Goal: Download file/media

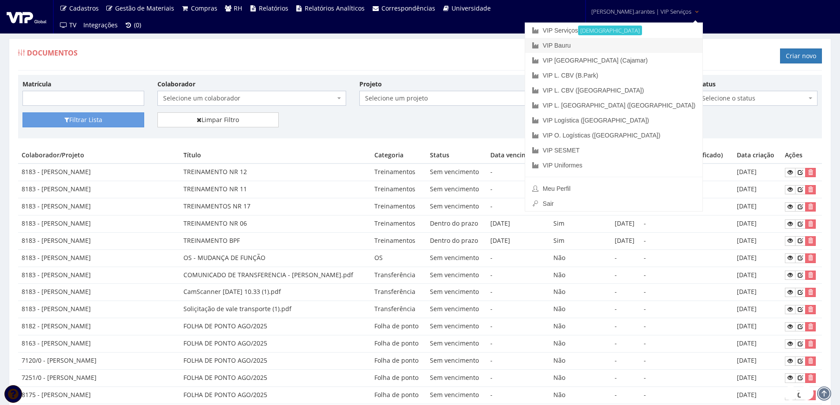
click at [599, 43] on link "VIP Bauru" at bounding box center [613, 45] width 177 height 15
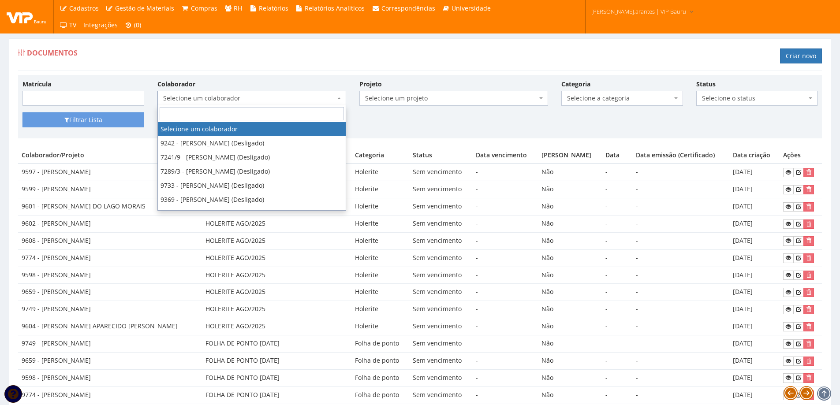
click at [232, 101] on span "Selecione um colaborador" at bounding box center [249, 98] width 172 height 9
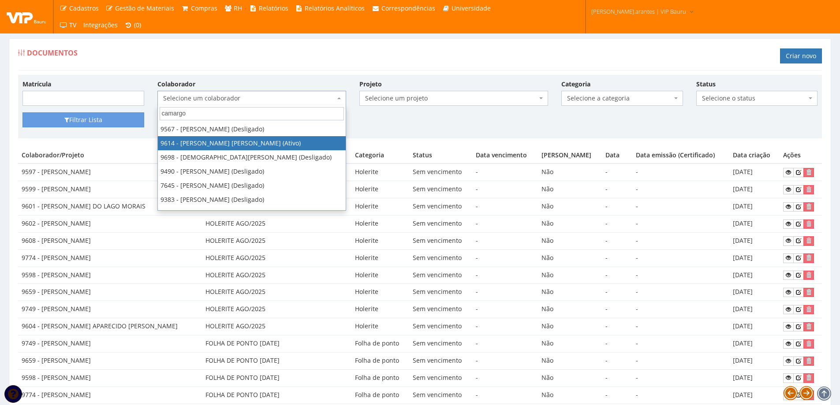
type input "camargo"
select select "3784"
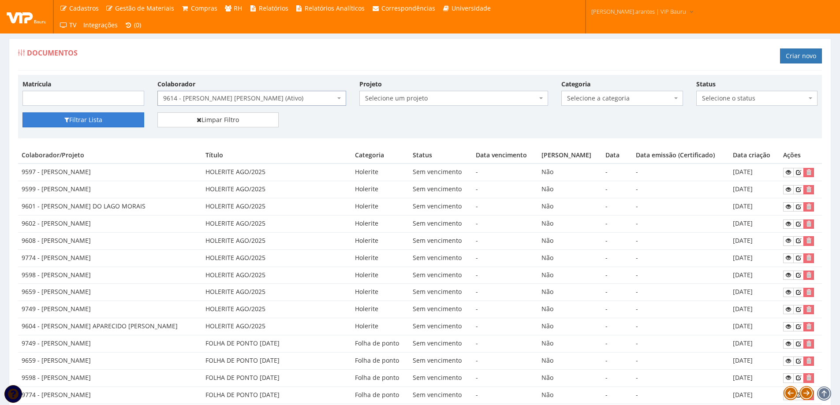
click at [96, 121] on button "Filtrar Lista" at bounding box center [83, 119] width 122 height 15
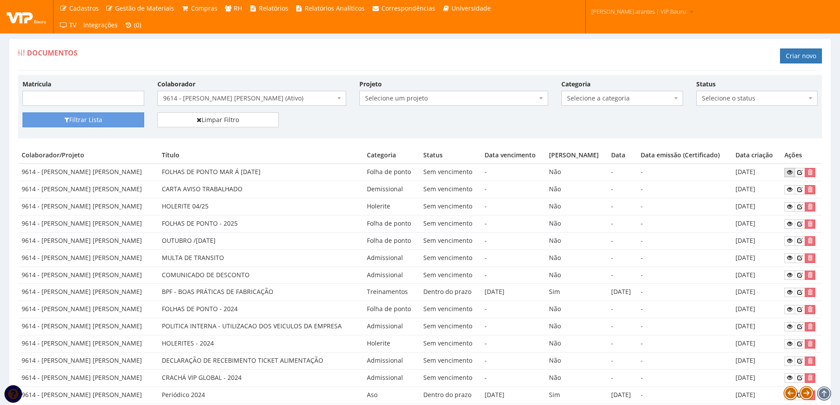
click at [787, 172] on icon at bounding box center [789, 172] width 5 height 6
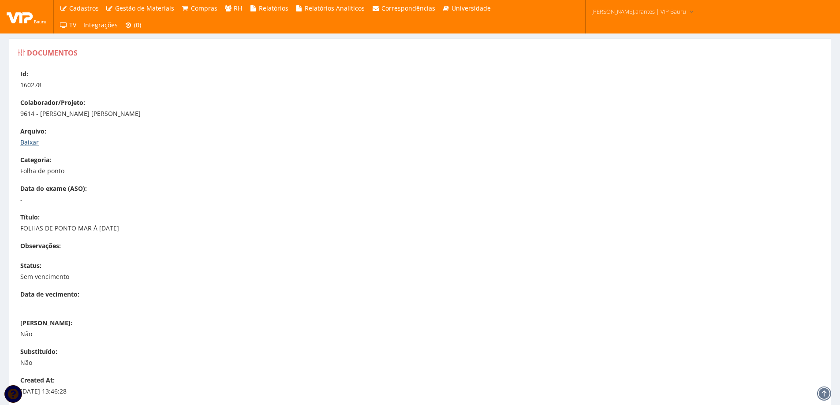
click at [32, 143] on link "Baixar" at bounding box center [29, 142] width 19 height 8
